Goal: Task Accomplishment & Management: Use online tool/utility

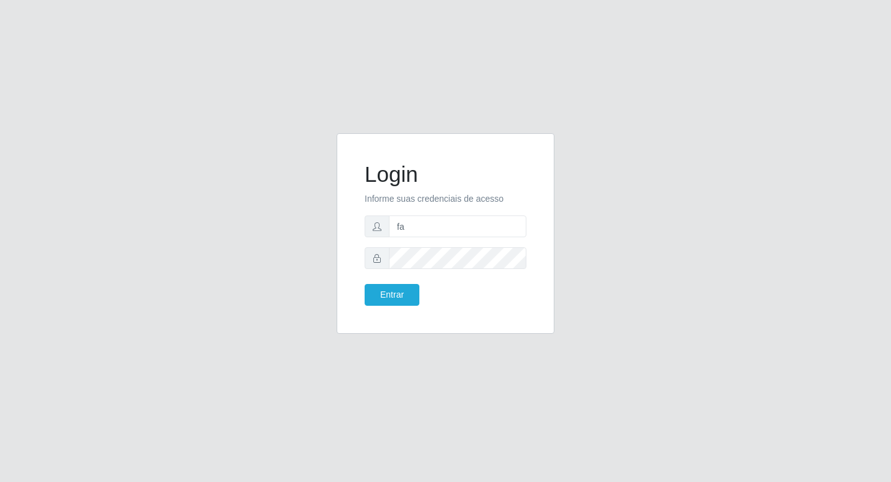
type input "fabianabemais@b6"
click at [390, 289] on button "Entrar" at bounding box center [392, 295] width 55 height 22
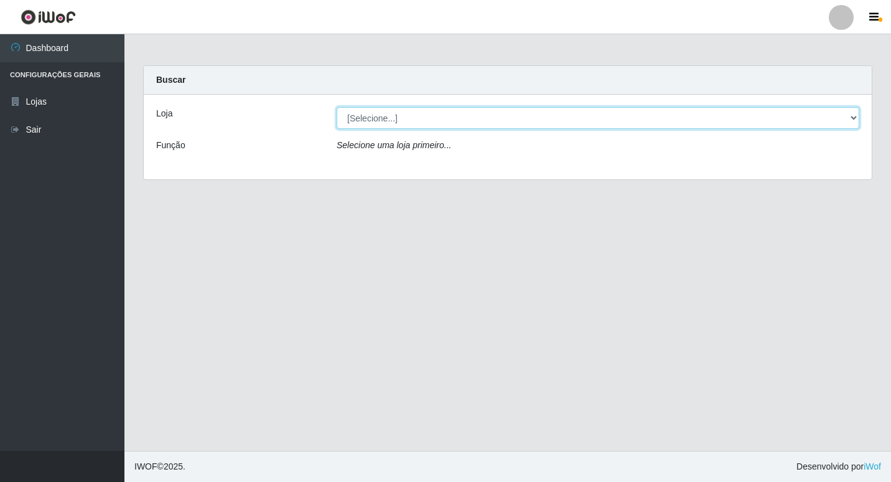
drag, startPoint x: 850, startPoint y: 115, endPoint x: 843, endPoint y: 118, distance: 8.1
click at [850, 115] on select "[Selecione...] Bemais Supermercados - B6 Colibris" at bounding box center [598, 118] width 523 height 22
select select "406"
click at [337, 107] on select "[Selecione...] Bemais Supermercados - B6 Colibris" at bounding box center [598, 118] width 523 height 22
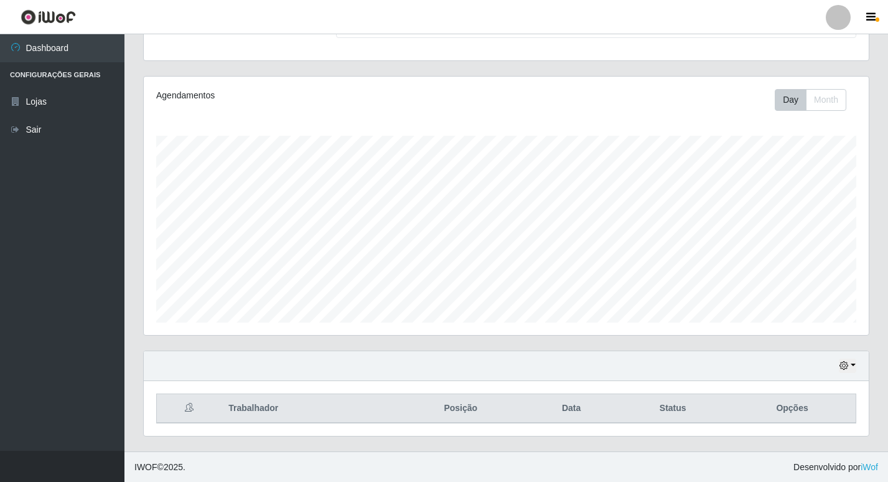
scroll to position [123, 0]
click at [855, 365] on button "button" at bounding box center [847, 365] width 17 height 14
click at [803, 290] on button "3 dias" at bounding box center [807, 292] width 98 height 26
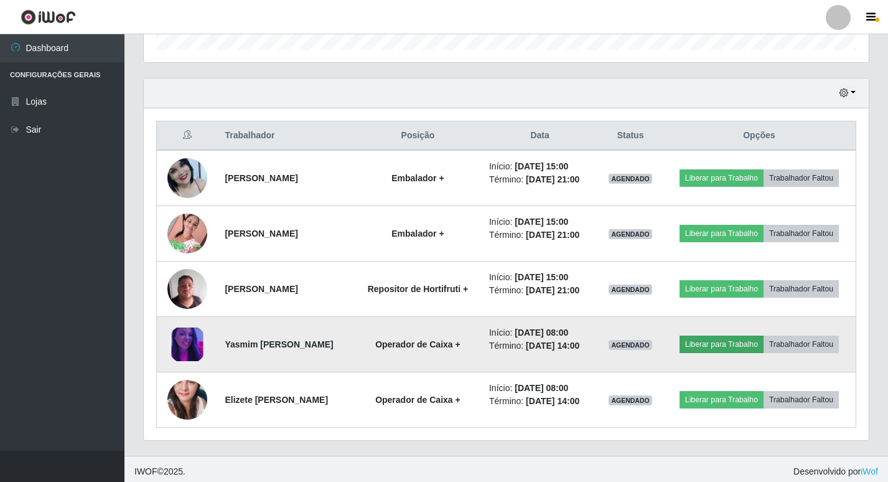
scroll to position [400, 0]
